Goal: Find specific page/section: Find specific page/section

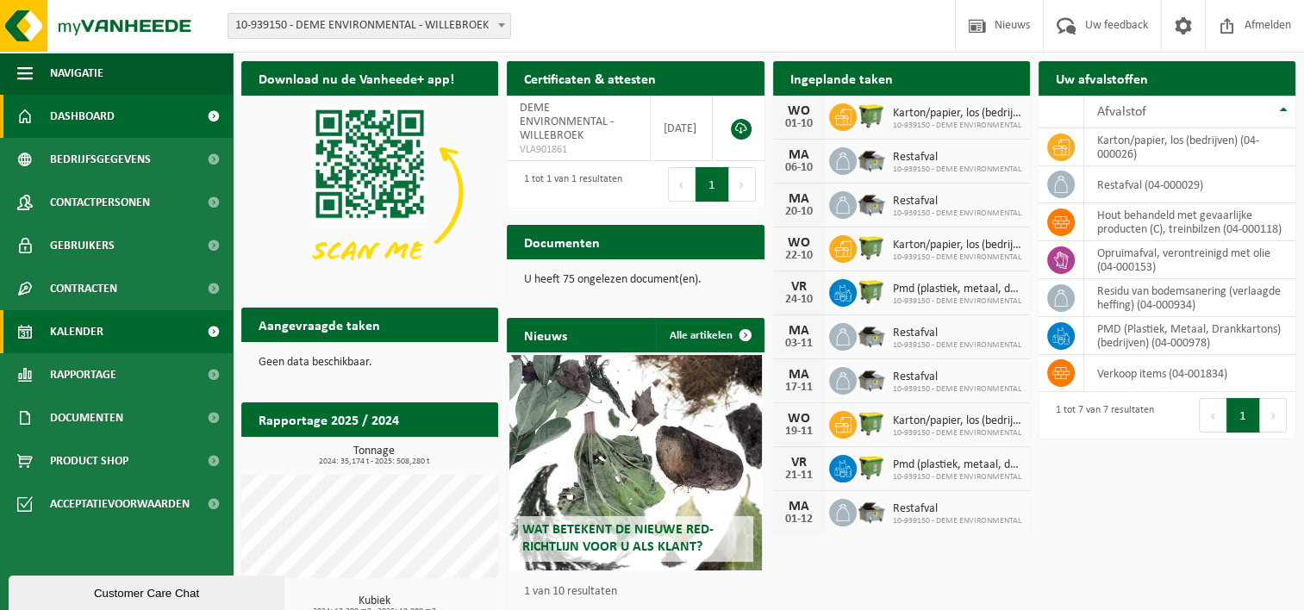
click at [139, 335] on link "Kalender" at bounding box center [116, 331] width 233 height 43
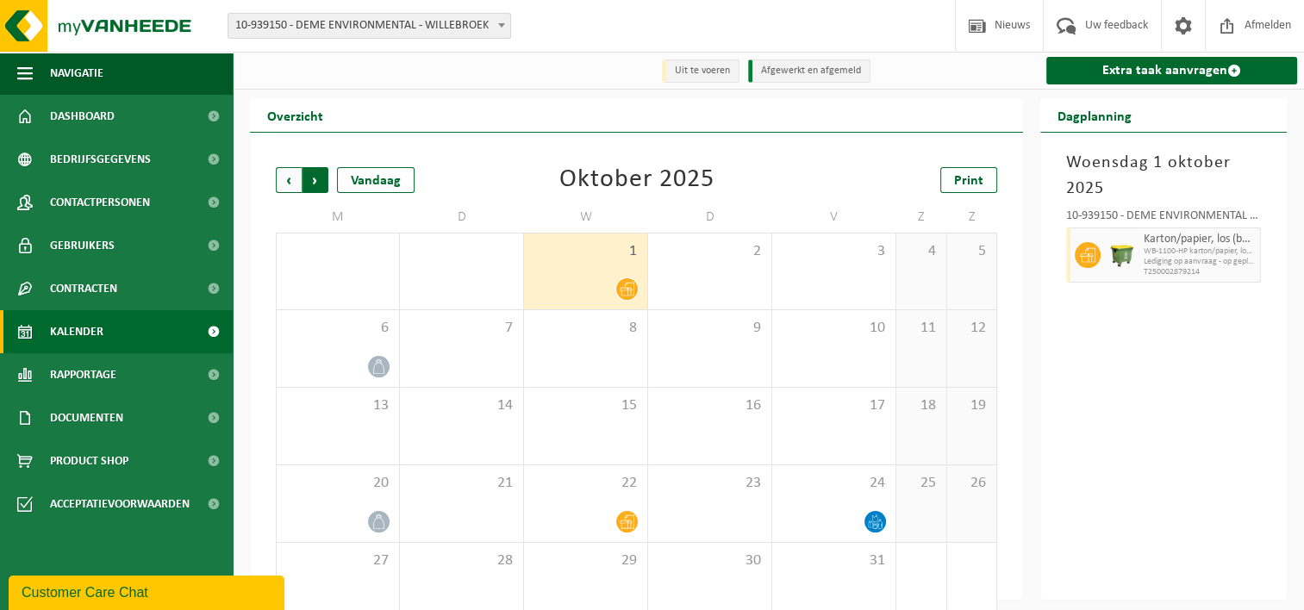
click at [285, 179] on span "Vorige" at bounding box center [289, 180] width 26 height 26
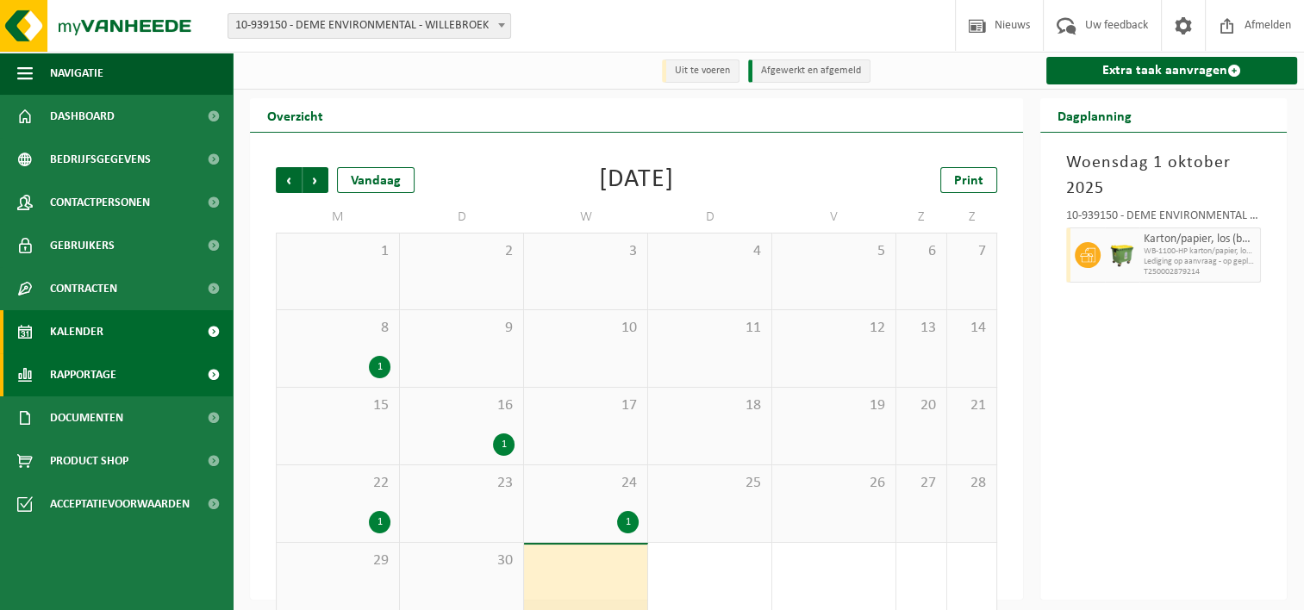
click at [122, 369] on link "Rapportage" at bounding box center [116, 374] width 233 height 43
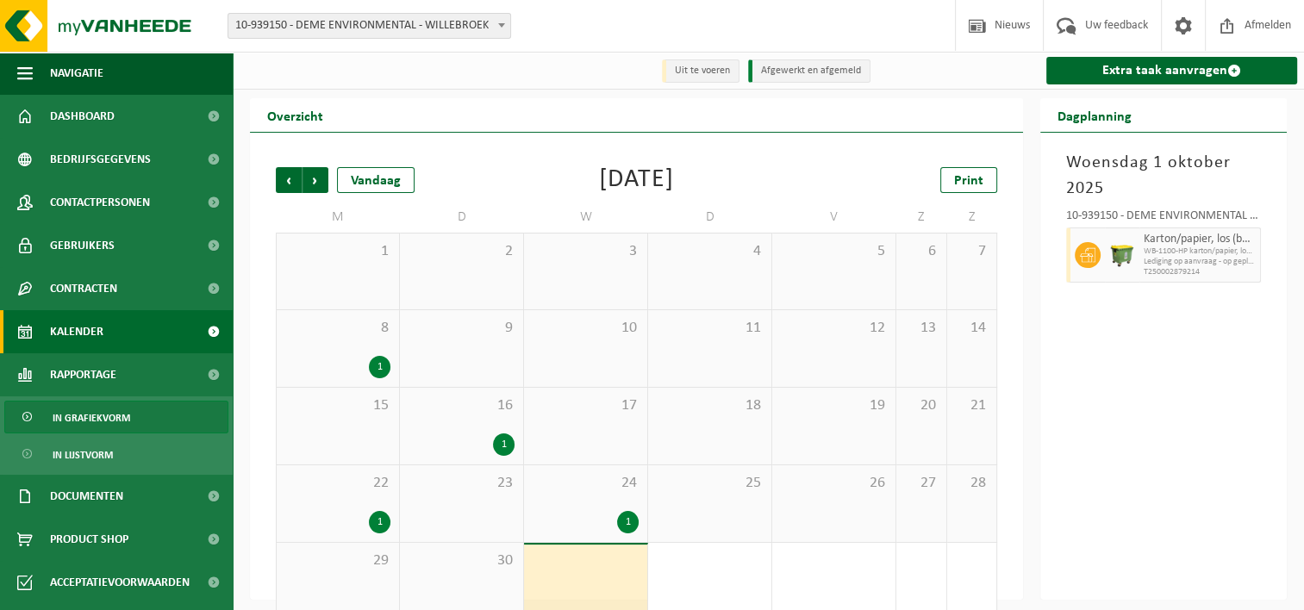
click at [136, 418] on link "In grafiekvorm" at bounding box center [116, 417] width 224 height 33
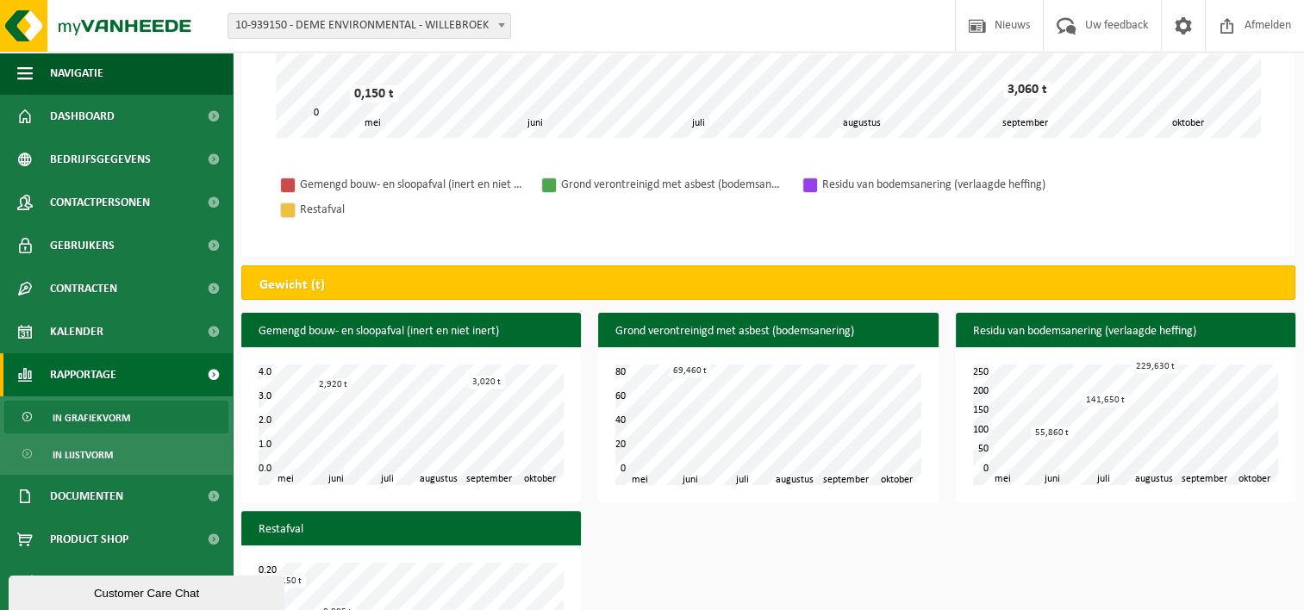
scroll to position [579, 0]
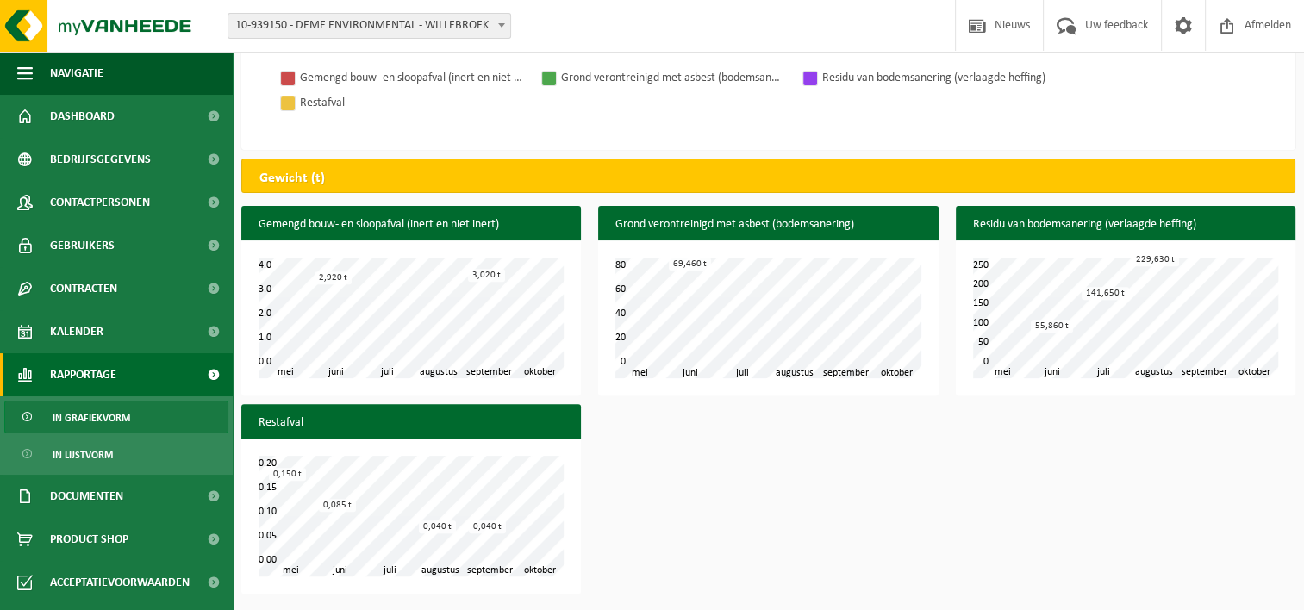
click at [747, 493] on div "Gemengd bouw- en sloopafval (inert en niet inert) juni juli augustus september …" at bounding box center [769, 404] width 1072 height 397
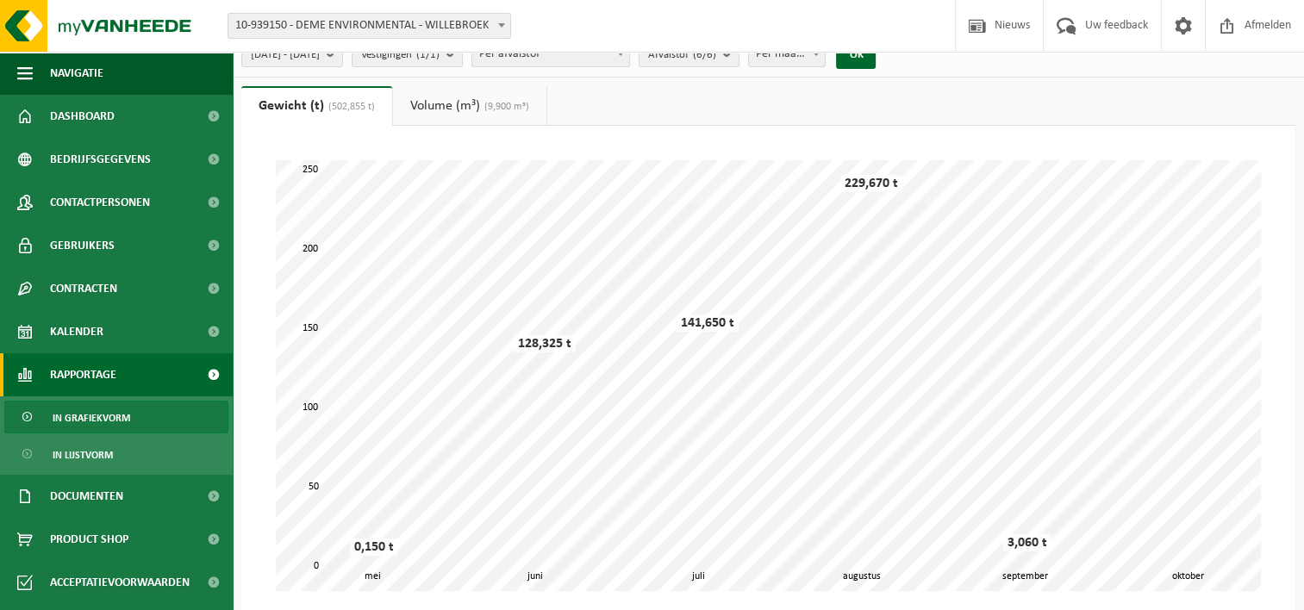
scroll to position [0, 0]
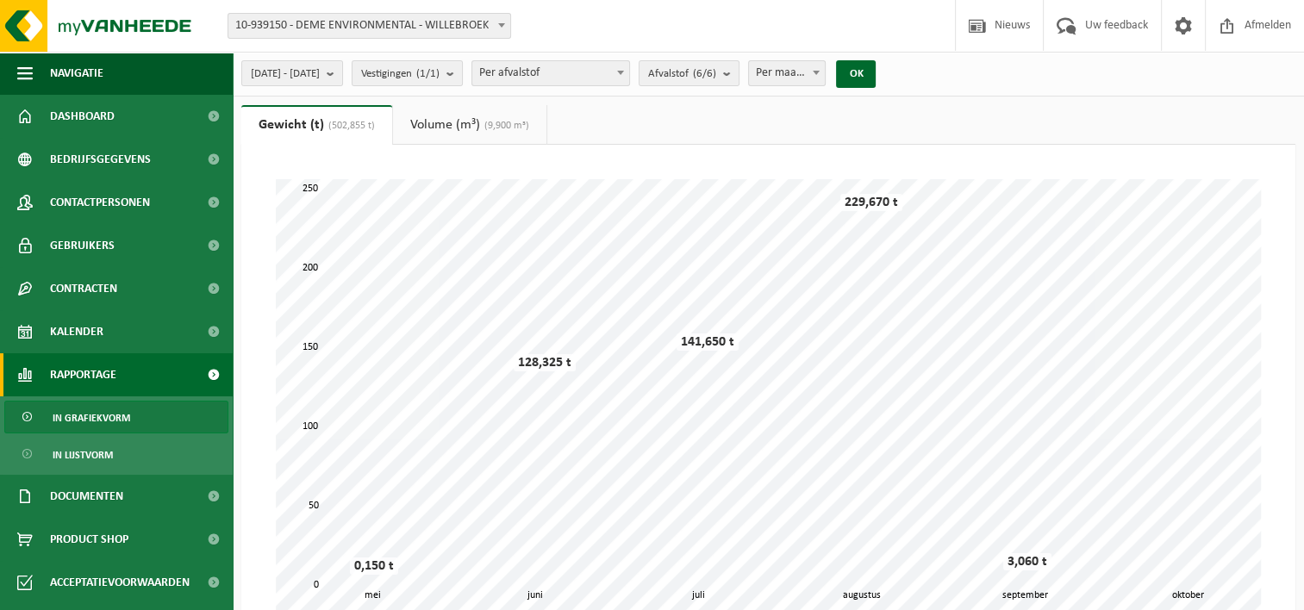
click at [424, 121] on link "Volume (m³) (9,900 m³)" at bounding box center [469, 125] width 153 height 40
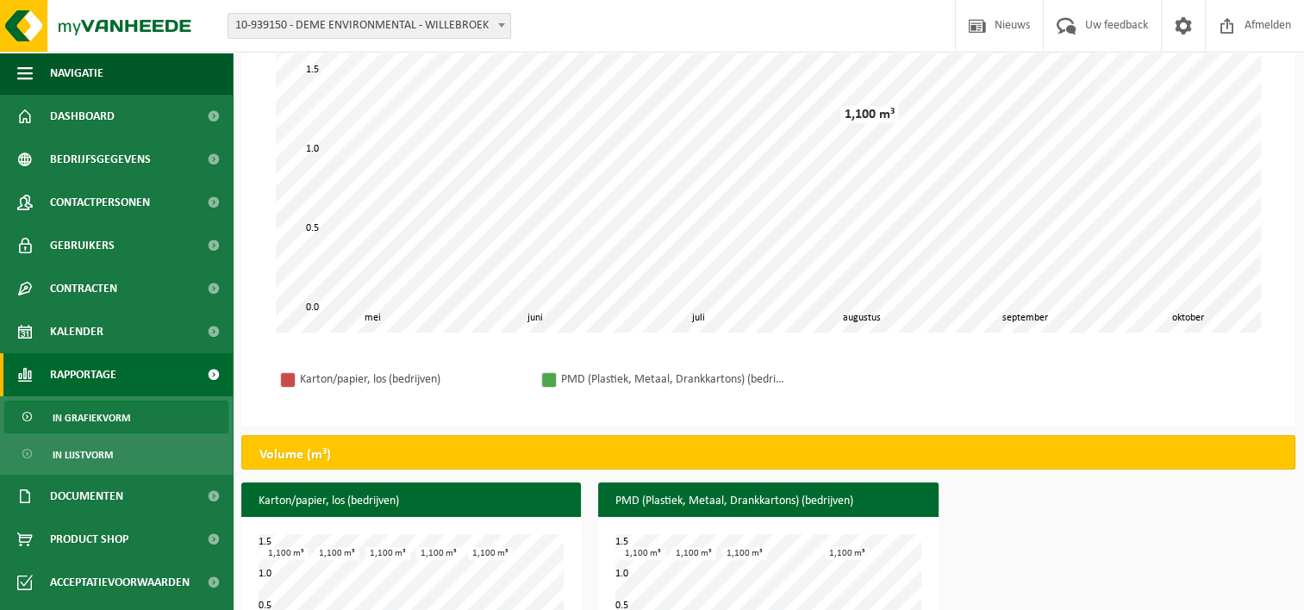
scroll to position [355, 0]
